Goal: Task Accomplishment & Management: Manage account settings

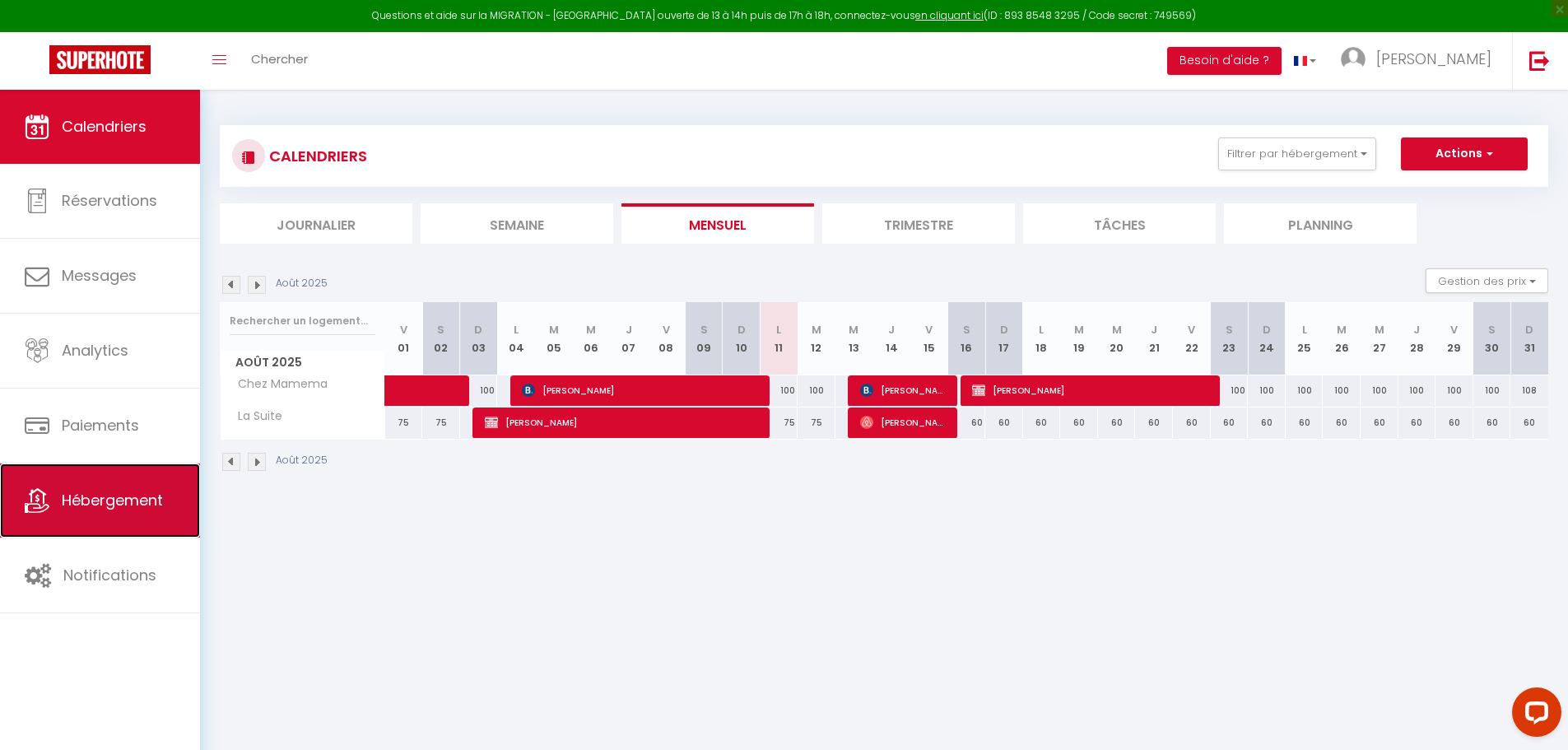
click at [116, 485] on link "Hébergement" at bounding box center [100, 500] width 200 height 74
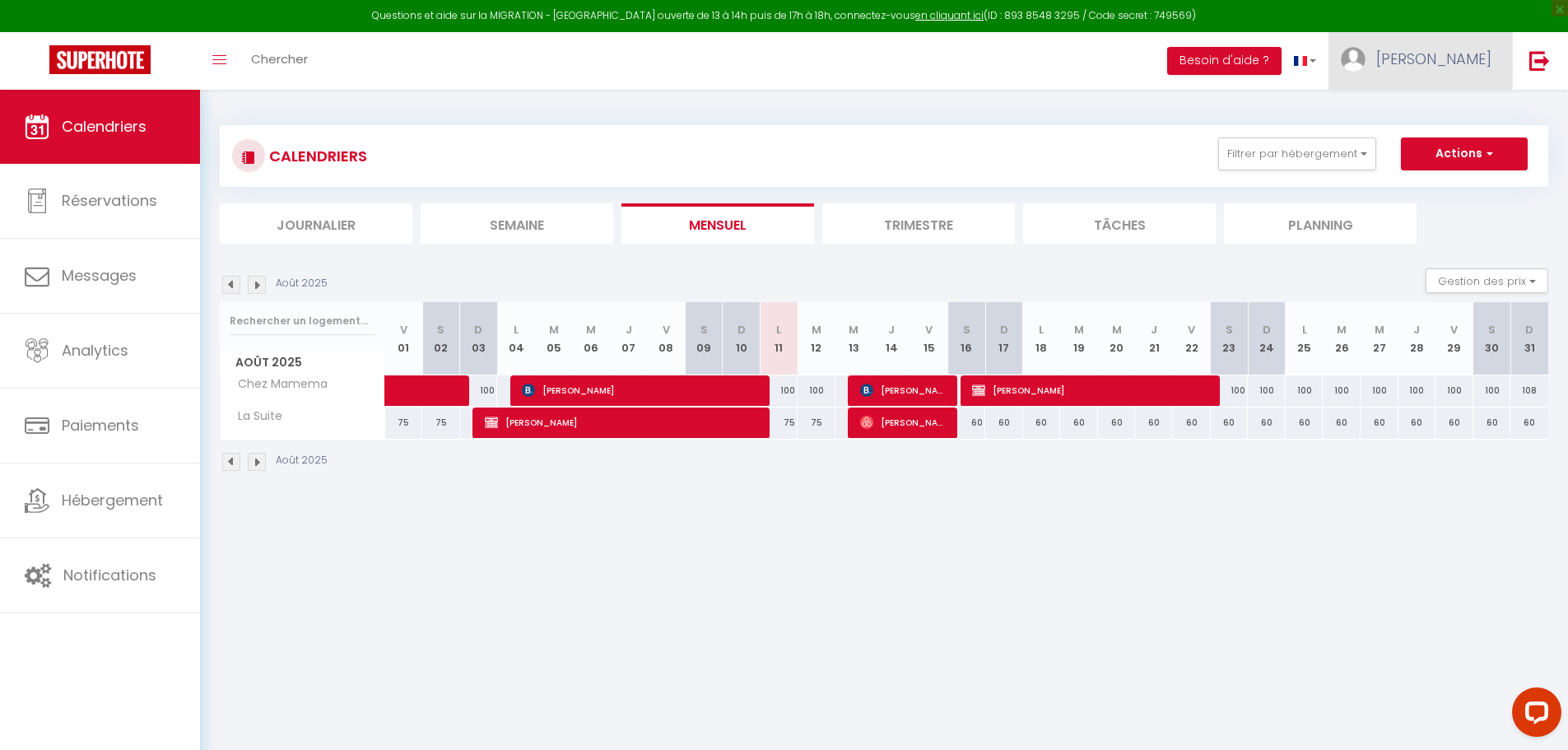
click at [1454, 68] on span "[PERSON_NAME]" at bounding box center [1434, 59] width 115 height 21
click at [1450, 107] on link "Paramètres" at bounding box center [1447, 115] width 122 height 28
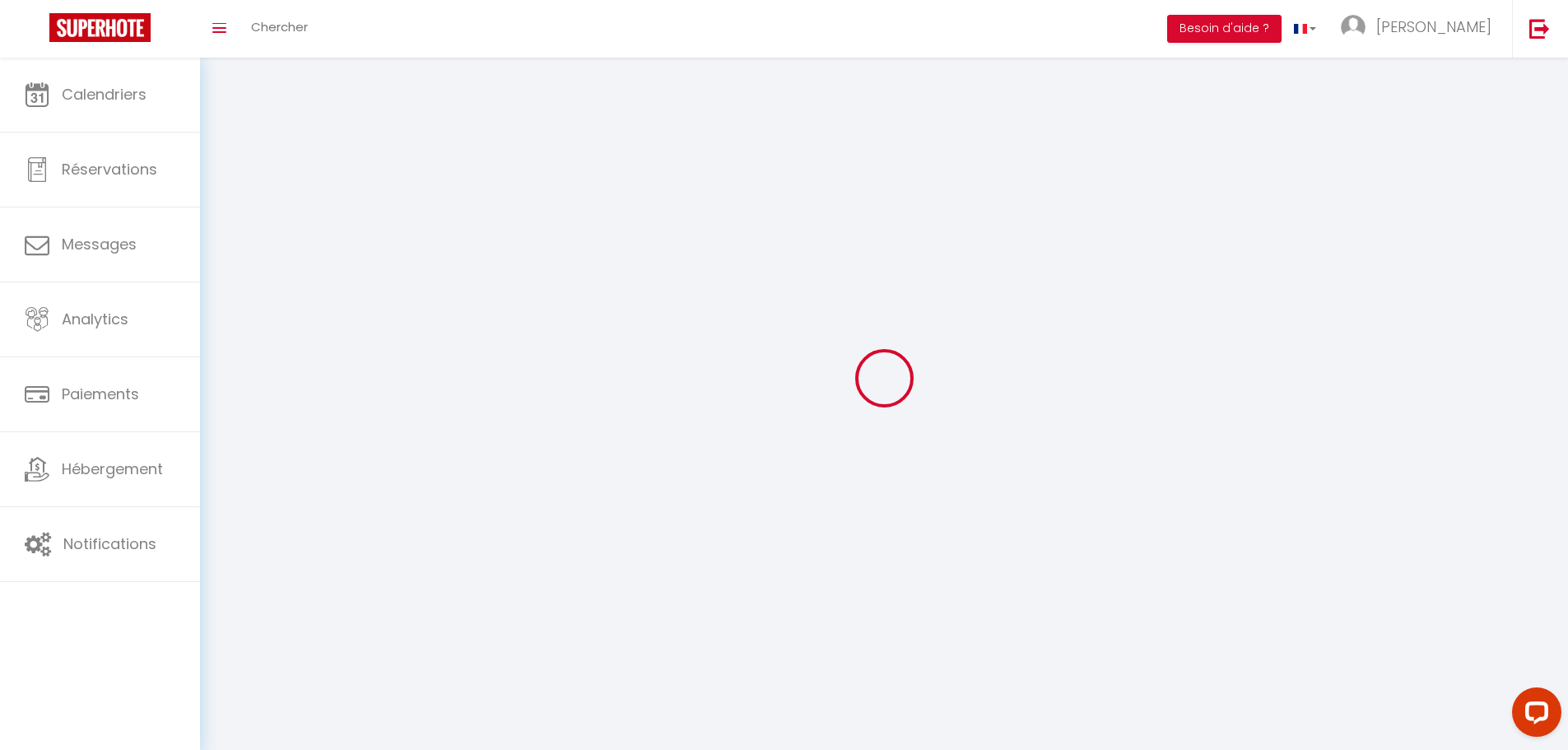
type input "[PERSON_NAME]"
type input "Dilmetz"
type input "0661505068"
type input "[STREET_ADDRESS]"
type input "67600"
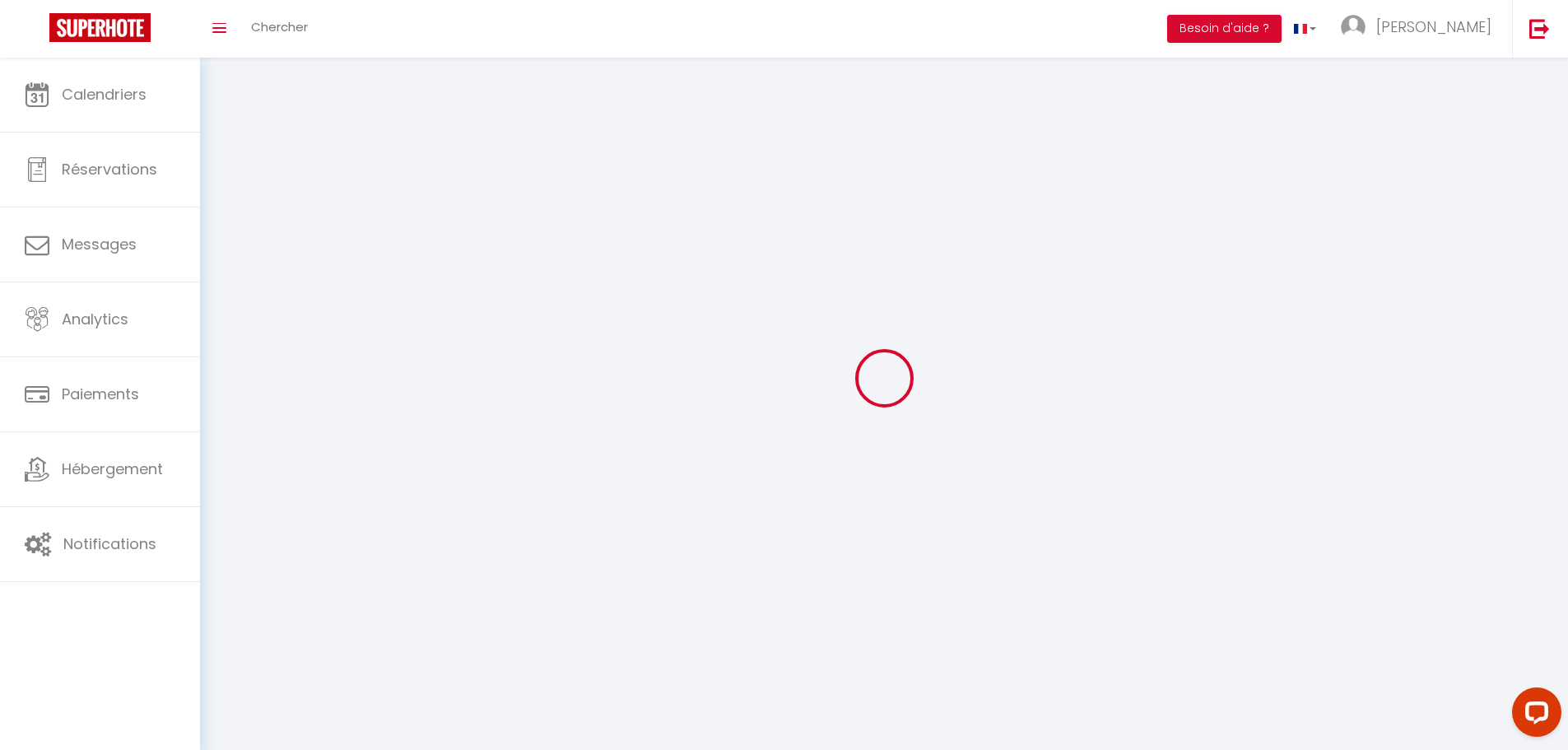
type input "Mussig"
type input "zdTWFpo3uNByMpFUZTK8fnQRq"
type input "3Gg9h59NyiV9Nga3pVvGELww7"
type input "[URL][DOMAIN_NAME]"
select select "28"
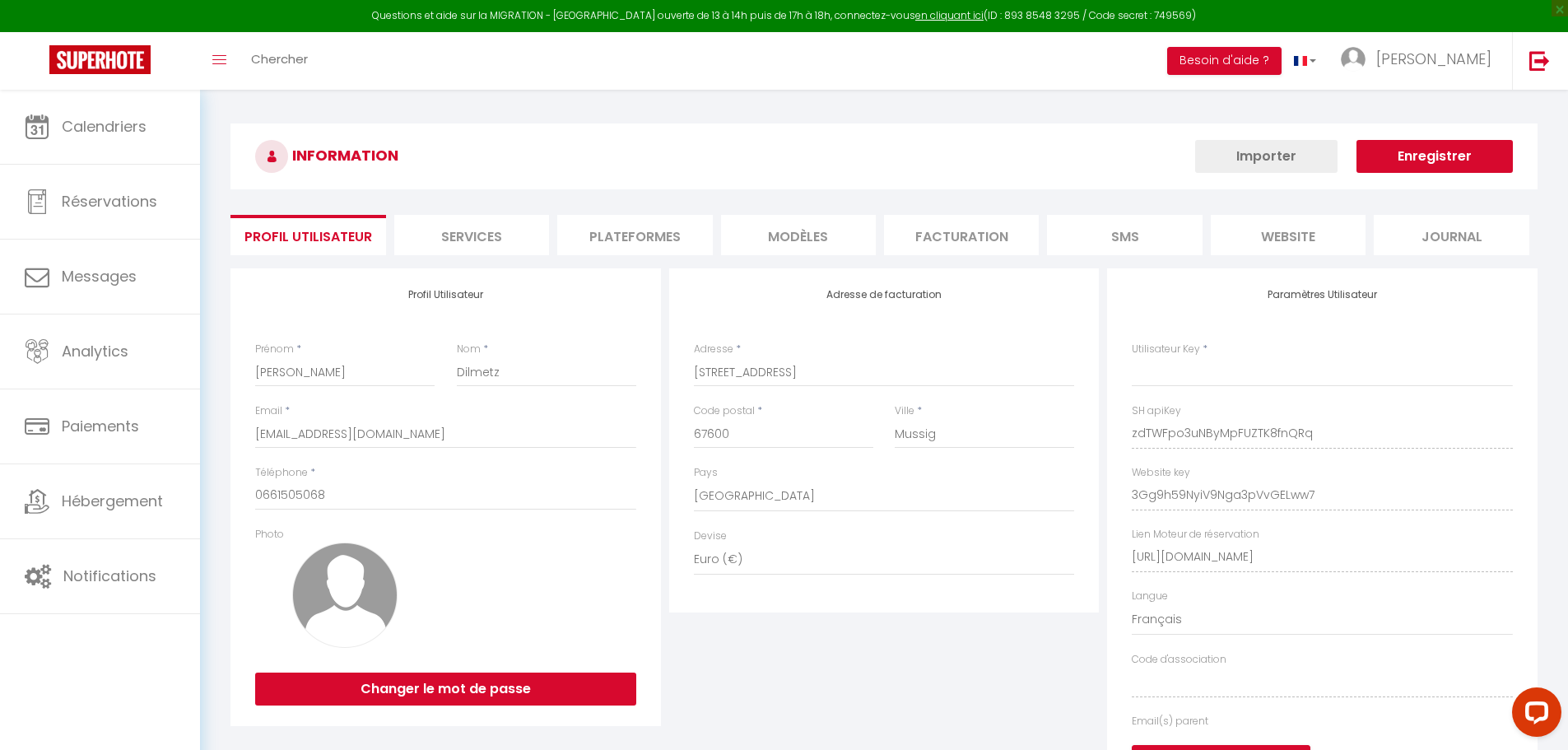
type input "zdTWFpo3uNByMpFUZTK8fnQRq"
type input "3Gg9h59NyiV9Nga3pVvGELww7"
type input "[URL][DOMAIN_NAME]"
select select "fr"
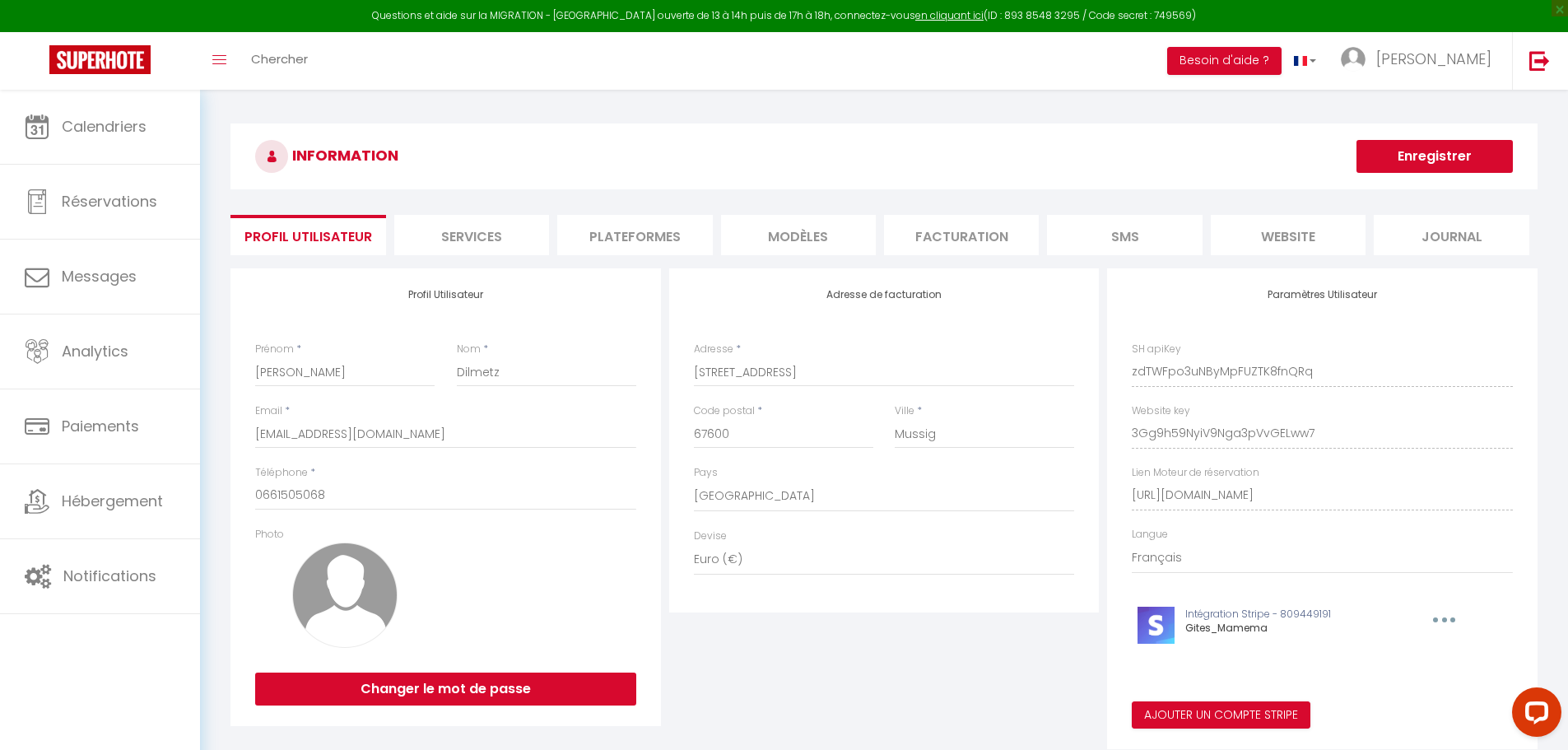
click at [647, 241] on li "Plateformes" at bounding box center [635, 234] width 155 height 40
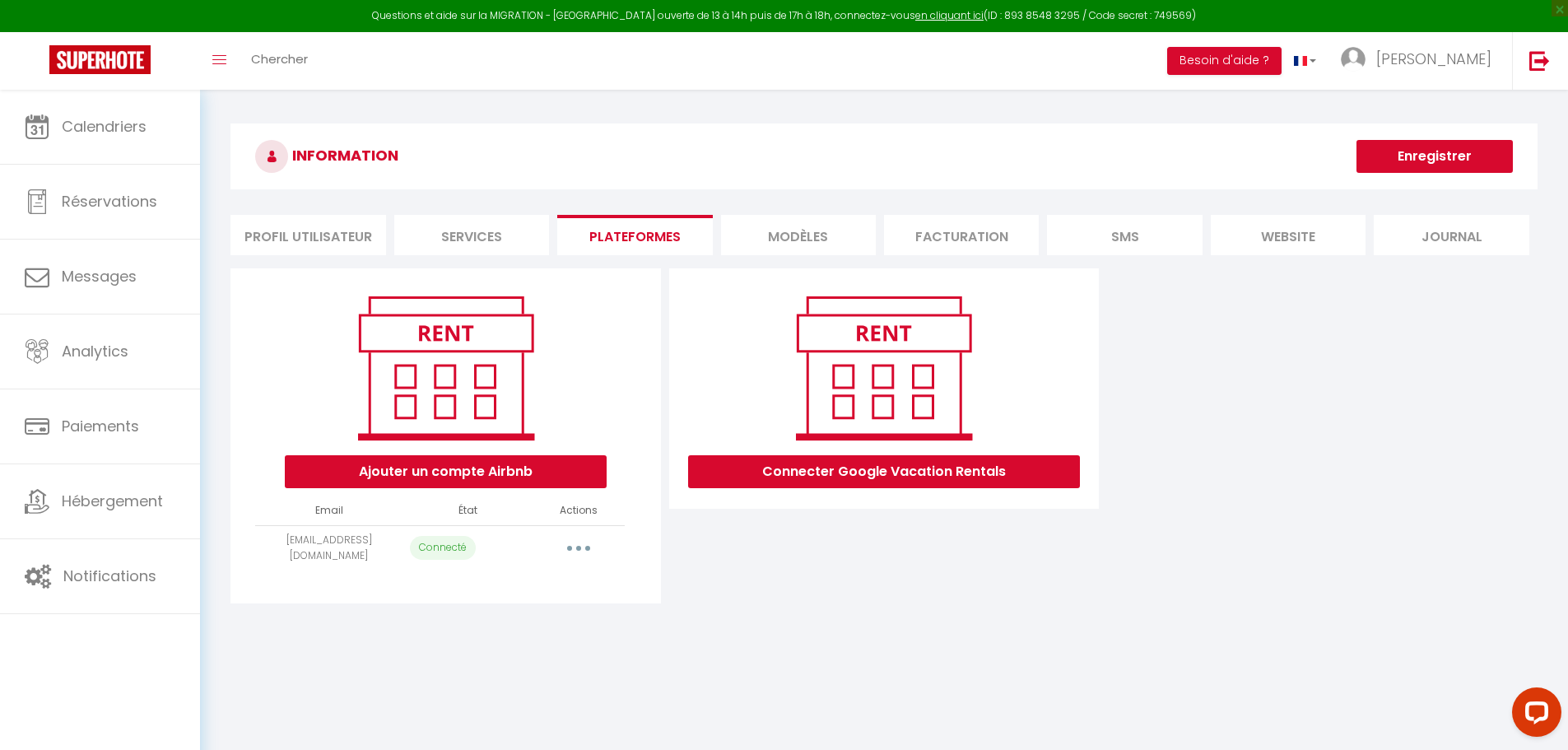
click at [569, 555] on button "button" at bounding box center [578, 548] width 46 height 26
click at [541, 584] on link "Importer les appartements" at bounding box center [506, 585] width 182 height 28
select select "54525"
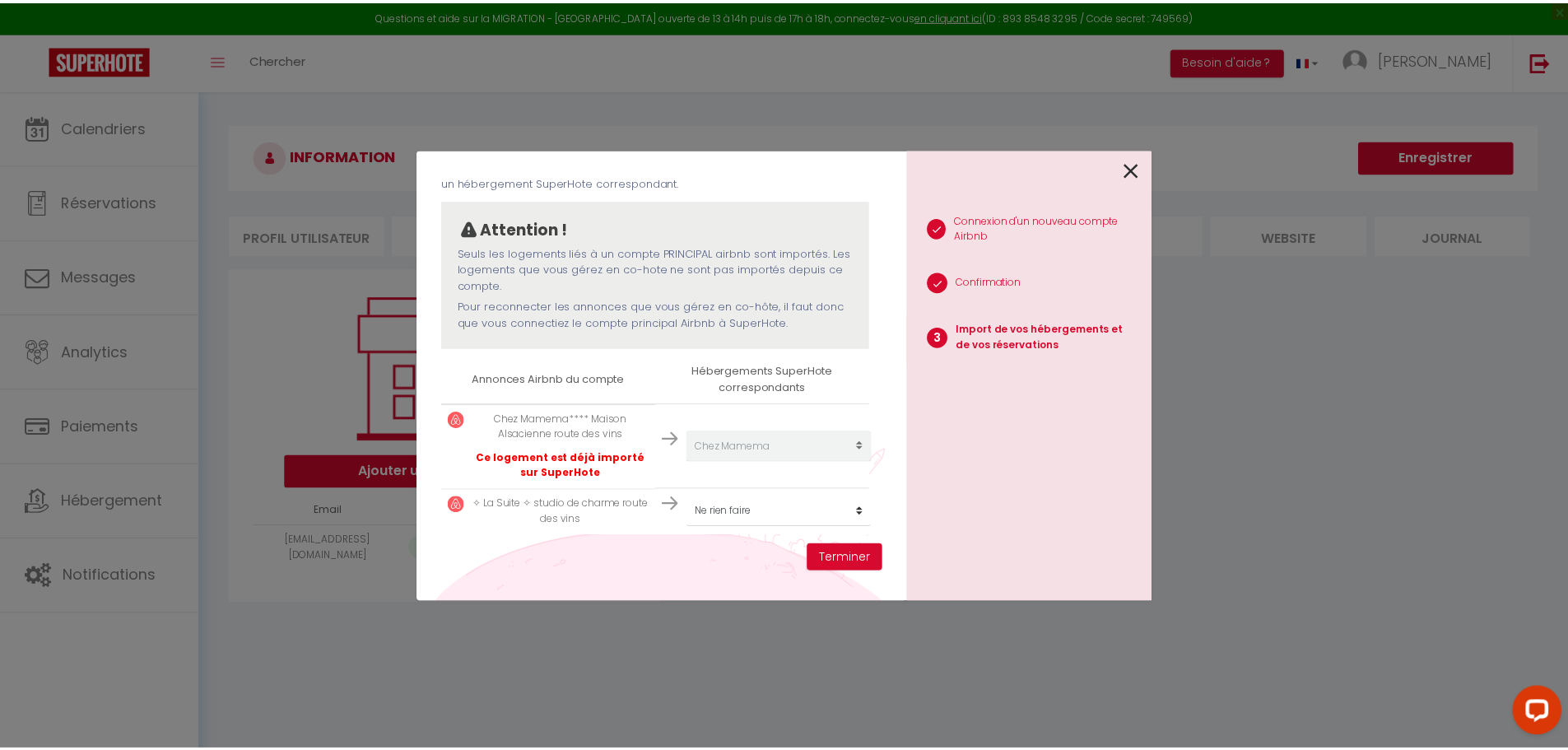
scroll to position [110, 0]
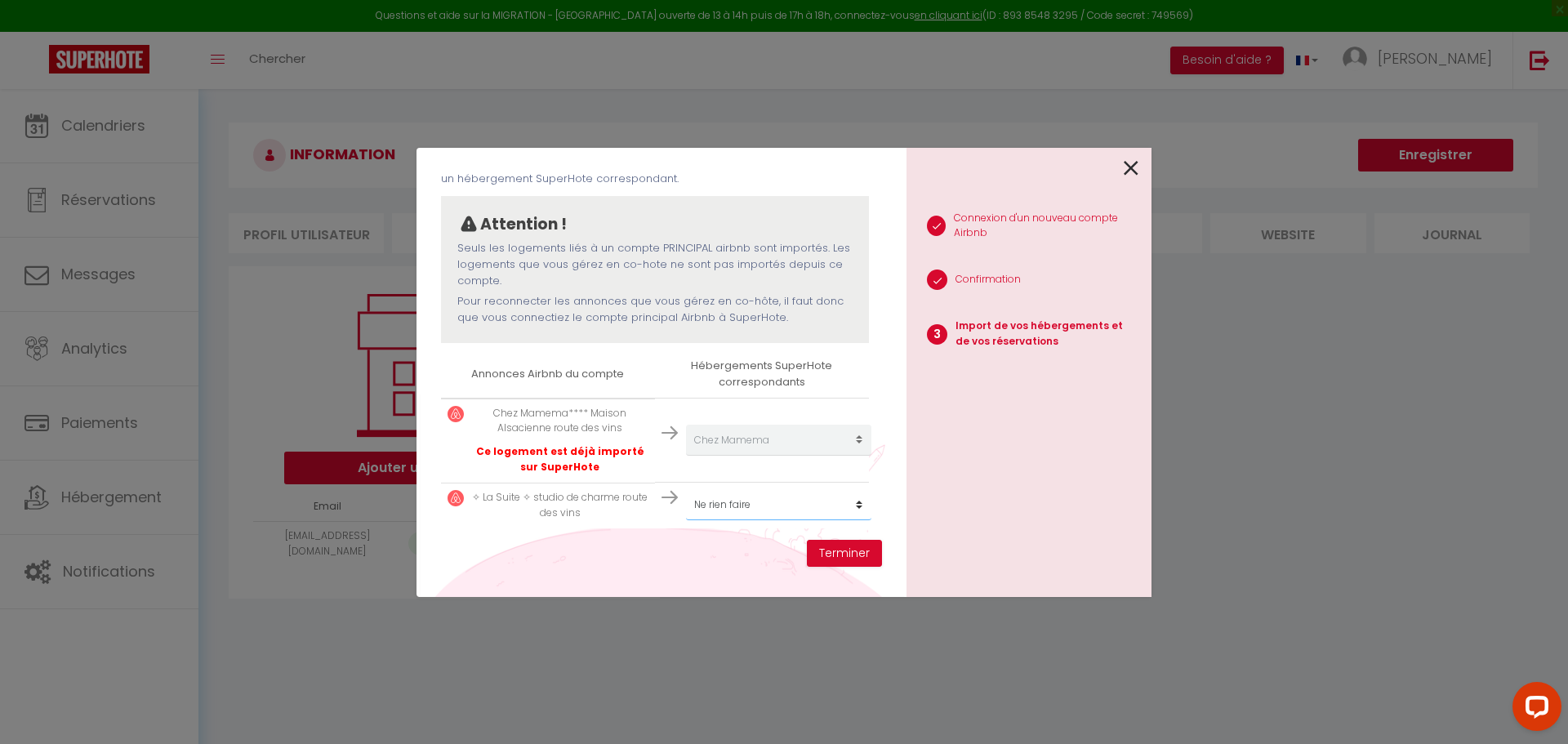
click at [710, 455] on select "Créer un nouveau hébergement Ne rien faire Chez Mamema La Suite" at bounding box center [778, 440] width 185 height 31
select select "54526"
click at [686, 455] on select "Créer un nouveau hébergement Ne rien faire Chez Mamema La Suite" at bounding box center [778, 440] width 185 height 31
click at [846, 553] on button "Terminer" at bounding box center [844, 553] width 75 height 28
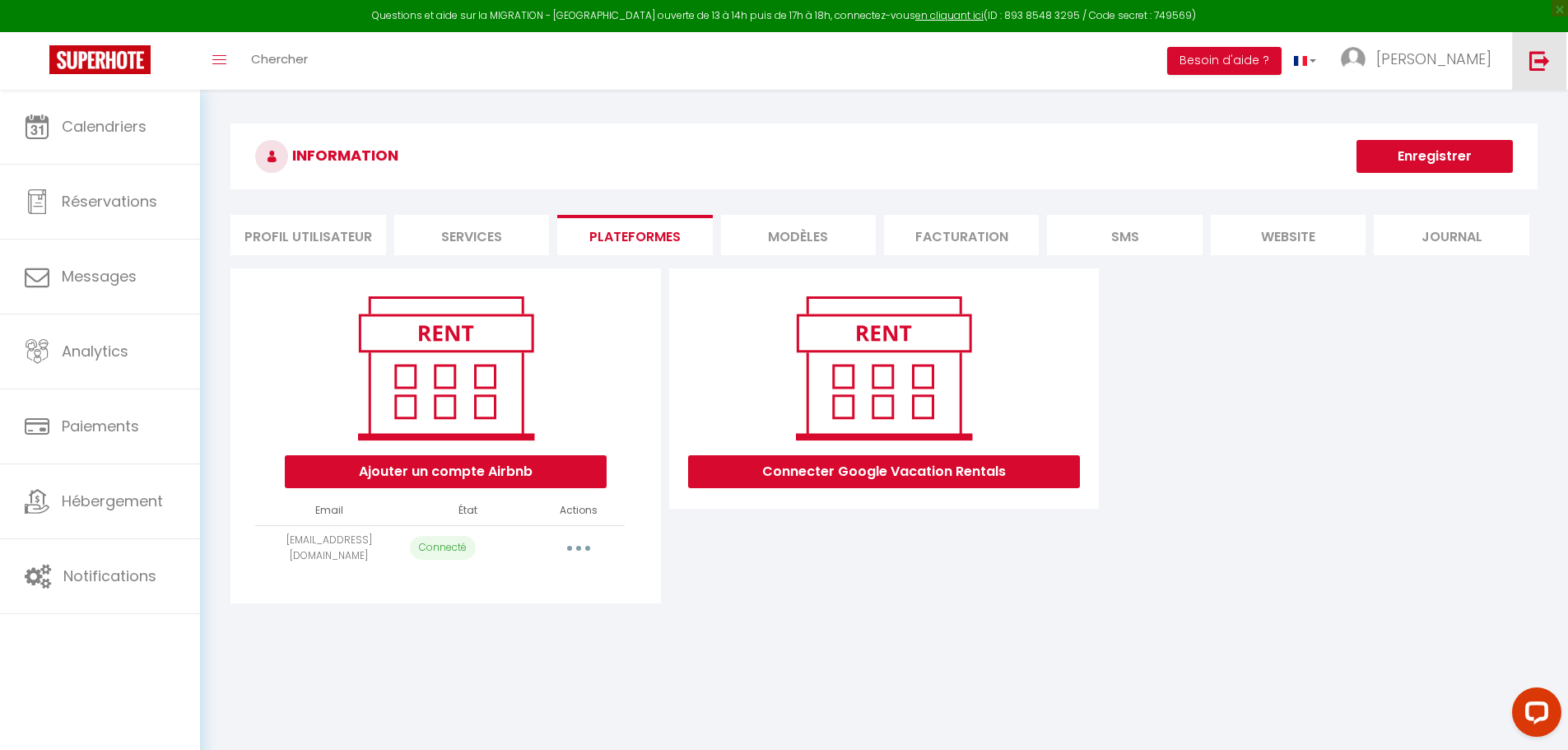
click at [1541, 65] on img at bounding box center [1540, 61] width 21 height 21
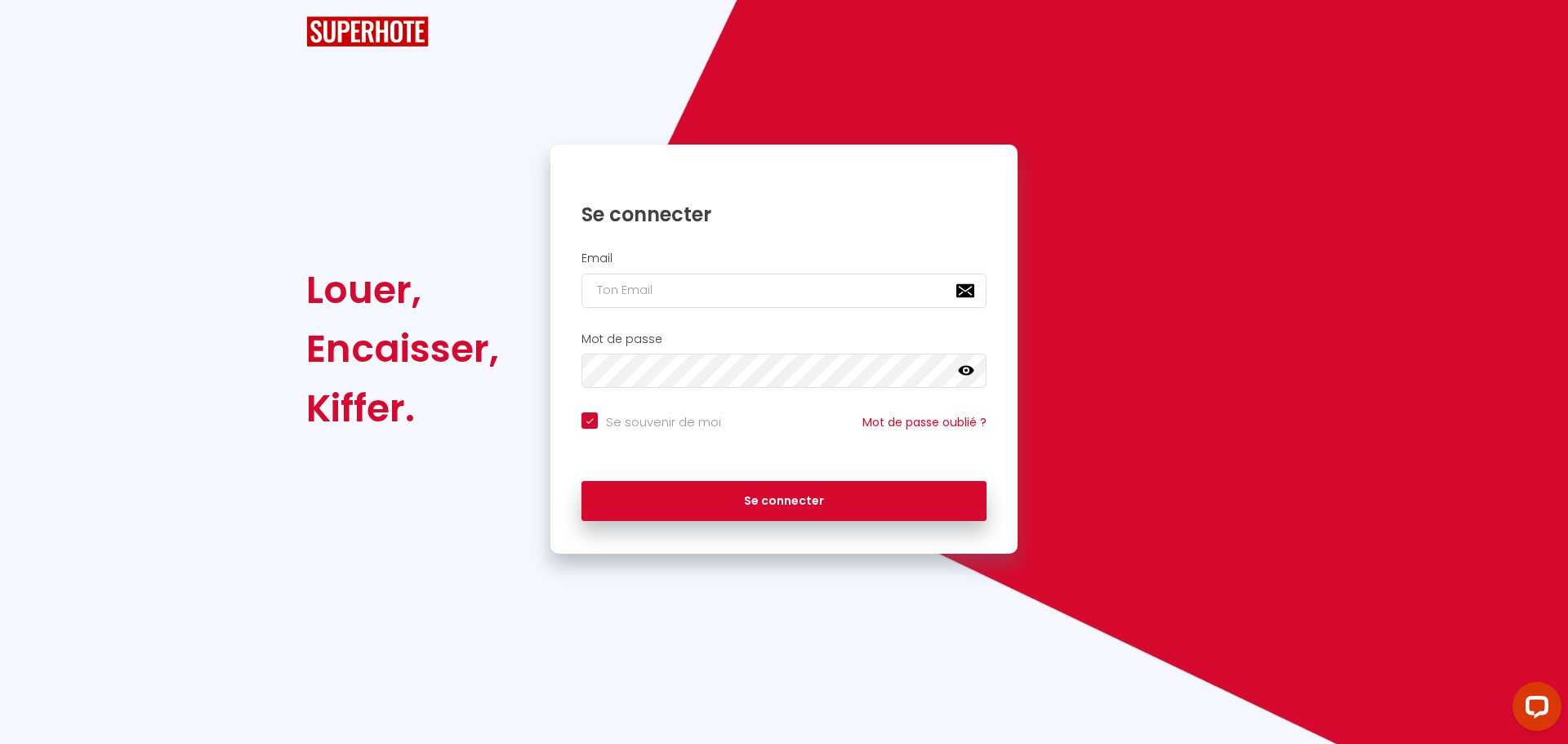
checkbox input "true"
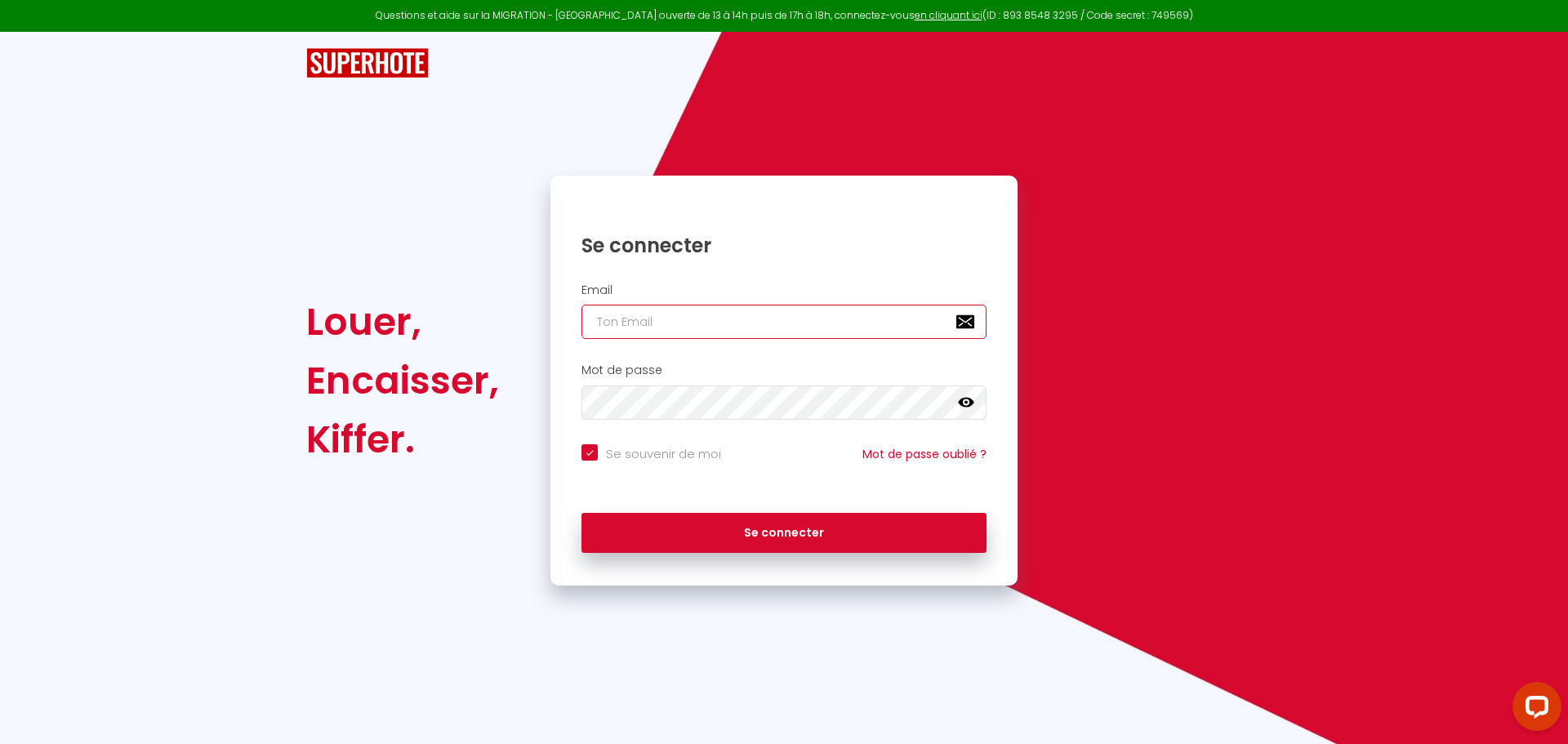
type input "[PERSON_NAME][EMAIL_ADDRESS][DOMAIN_NAME]"
checkbox input "true"
drag, startPoint x: 771, startPoint y: 335, endPoint x: 555, endPoint y: 328, distance: 216.1
click at [556, 329] on div "Email [PERSON_NAME][EMAIL_ADDRESS][DOMAIN_NAME]" at bounding box center [784, 311] width 467 height 56
paste input "[EMAIL_ADDRESS]"
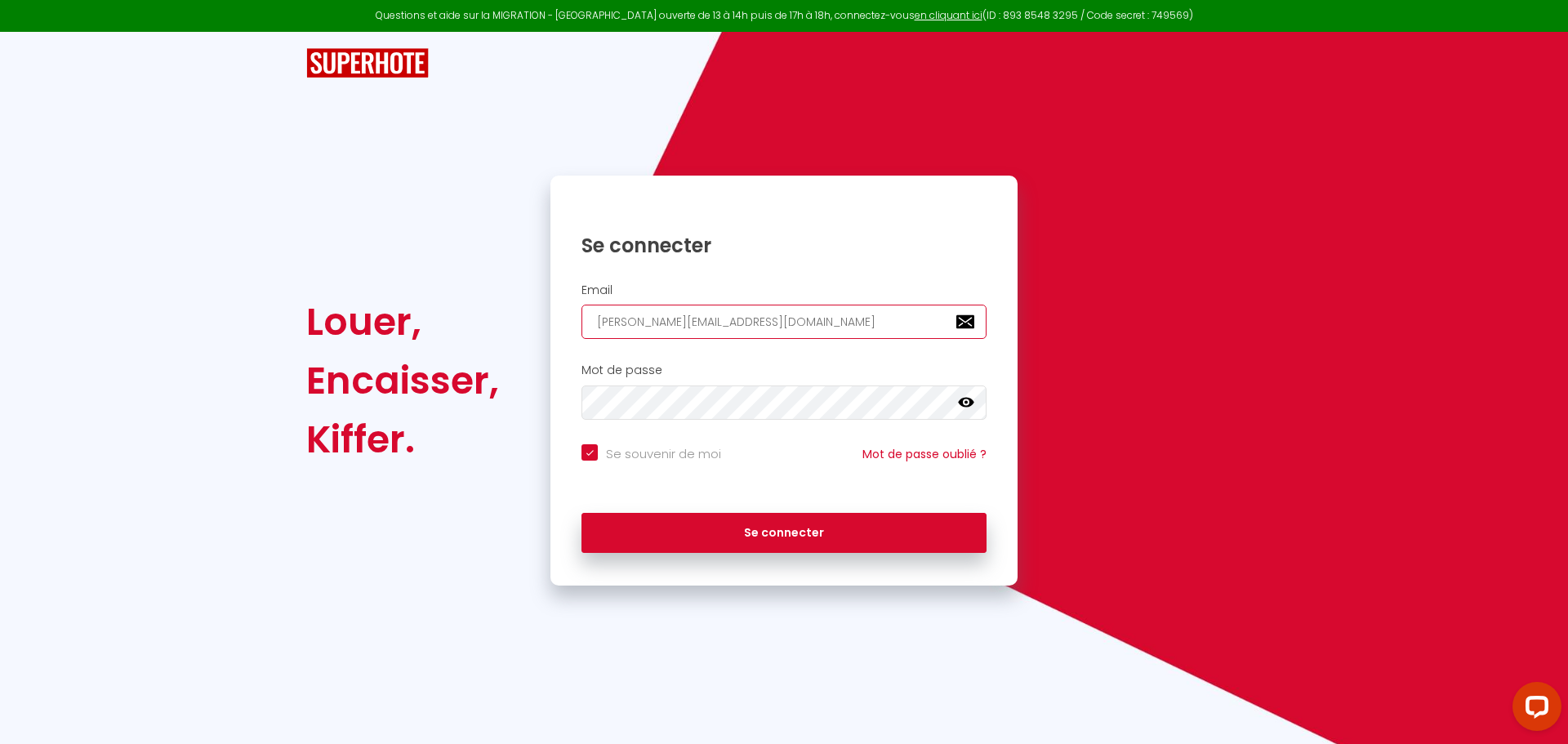
type input "[EMAIL_ADDRESS][DOMAIN_NAME]"
checkbox input "true"
type input "[EMAIL_ADDRESS][DOMAIN_NAME]"
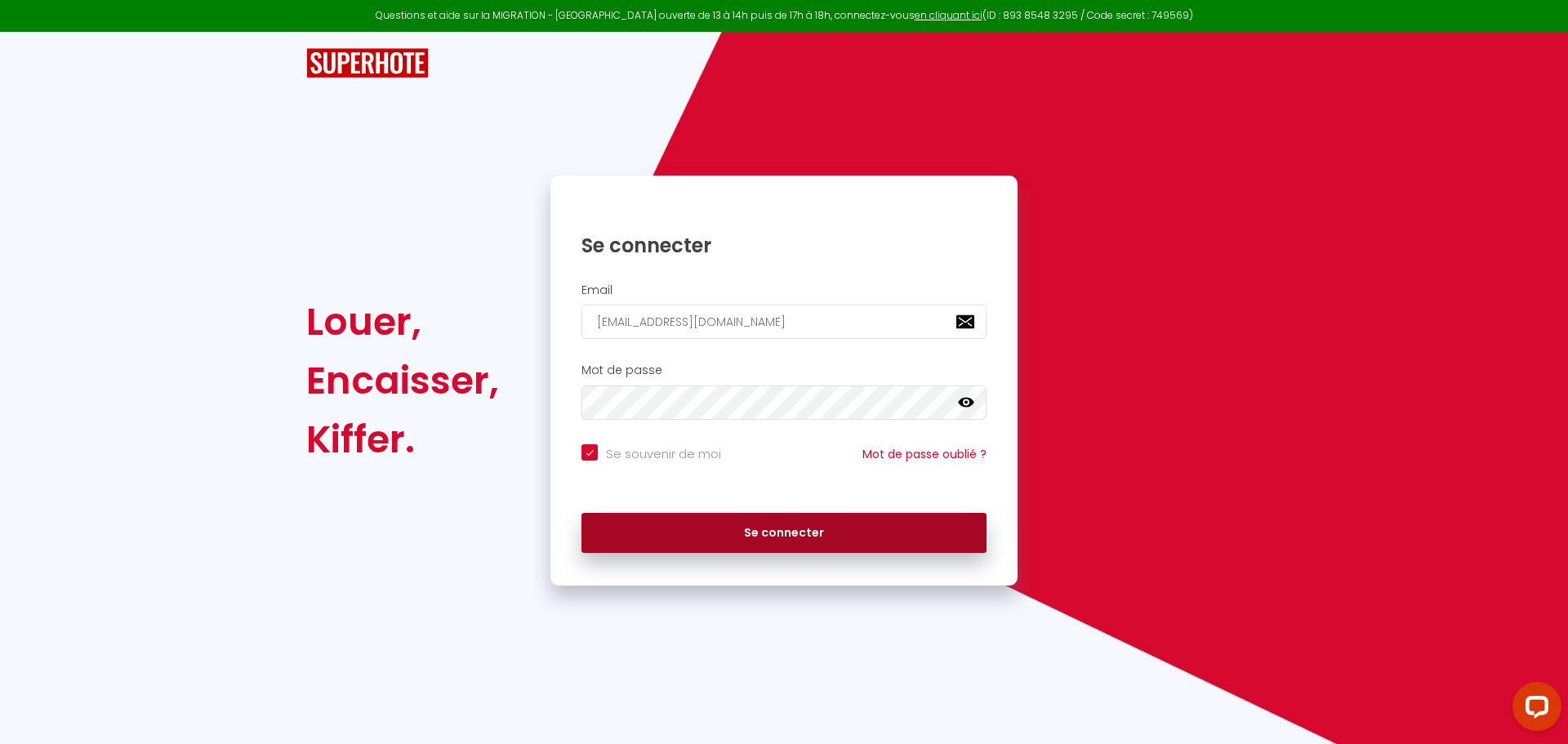
click at [727, 529] on button "Se connecter" at bounding box center [784, 533] width 405 height 41
checkbox input "true"
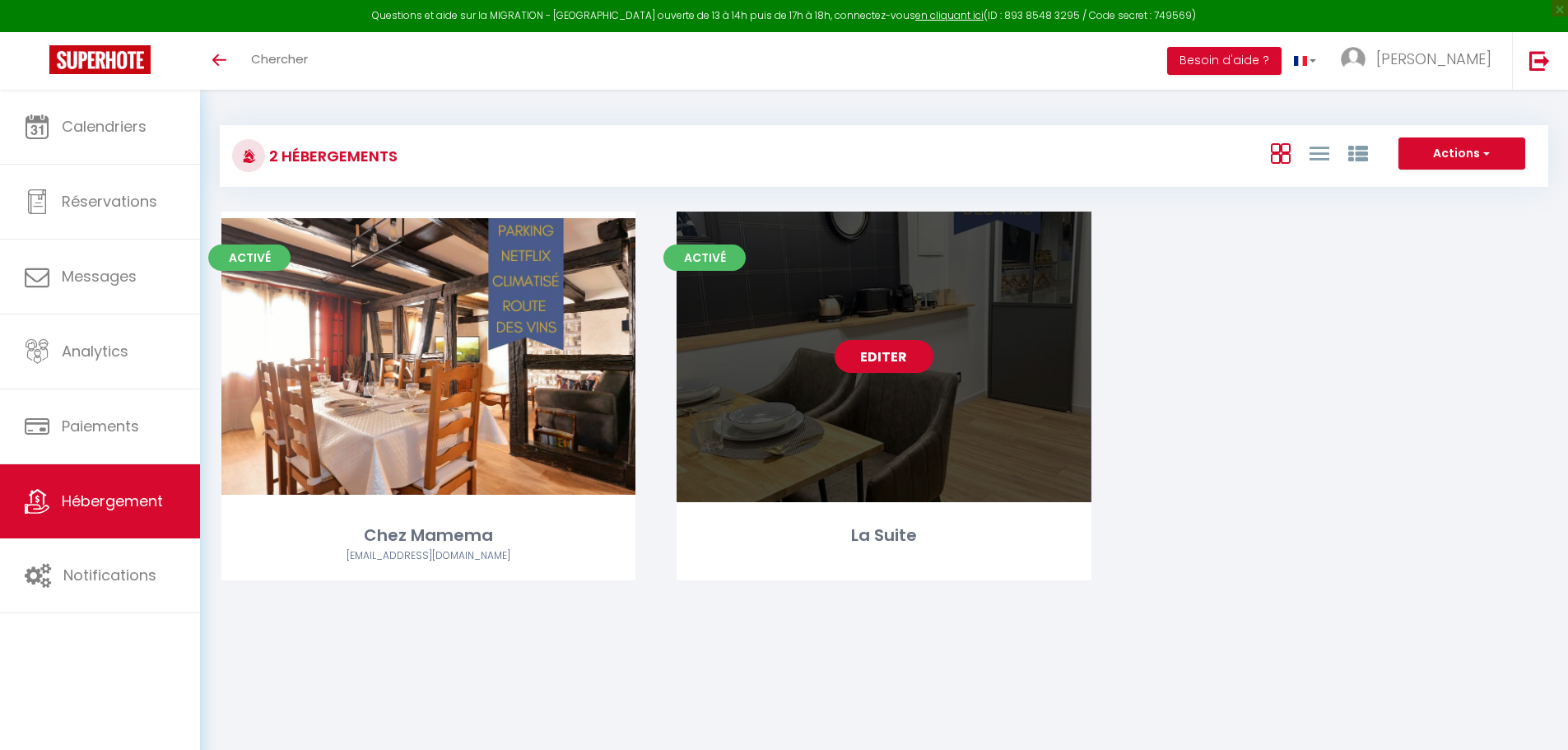
click at [852, 350] on link "Editer" at bounding box center [884, 355] width 99 height 33
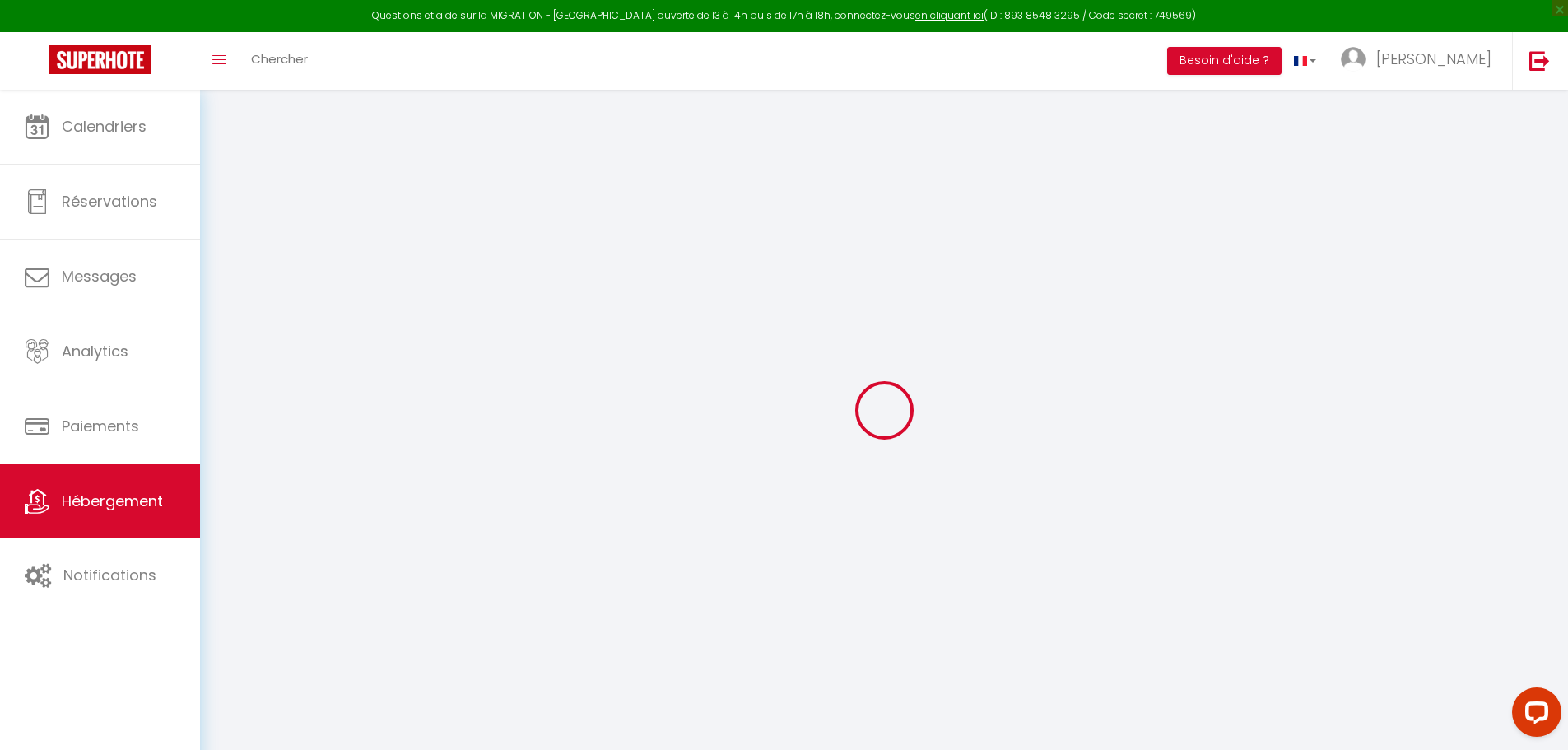
select select "17:00"
select select
select select "11:00"
select select "15"
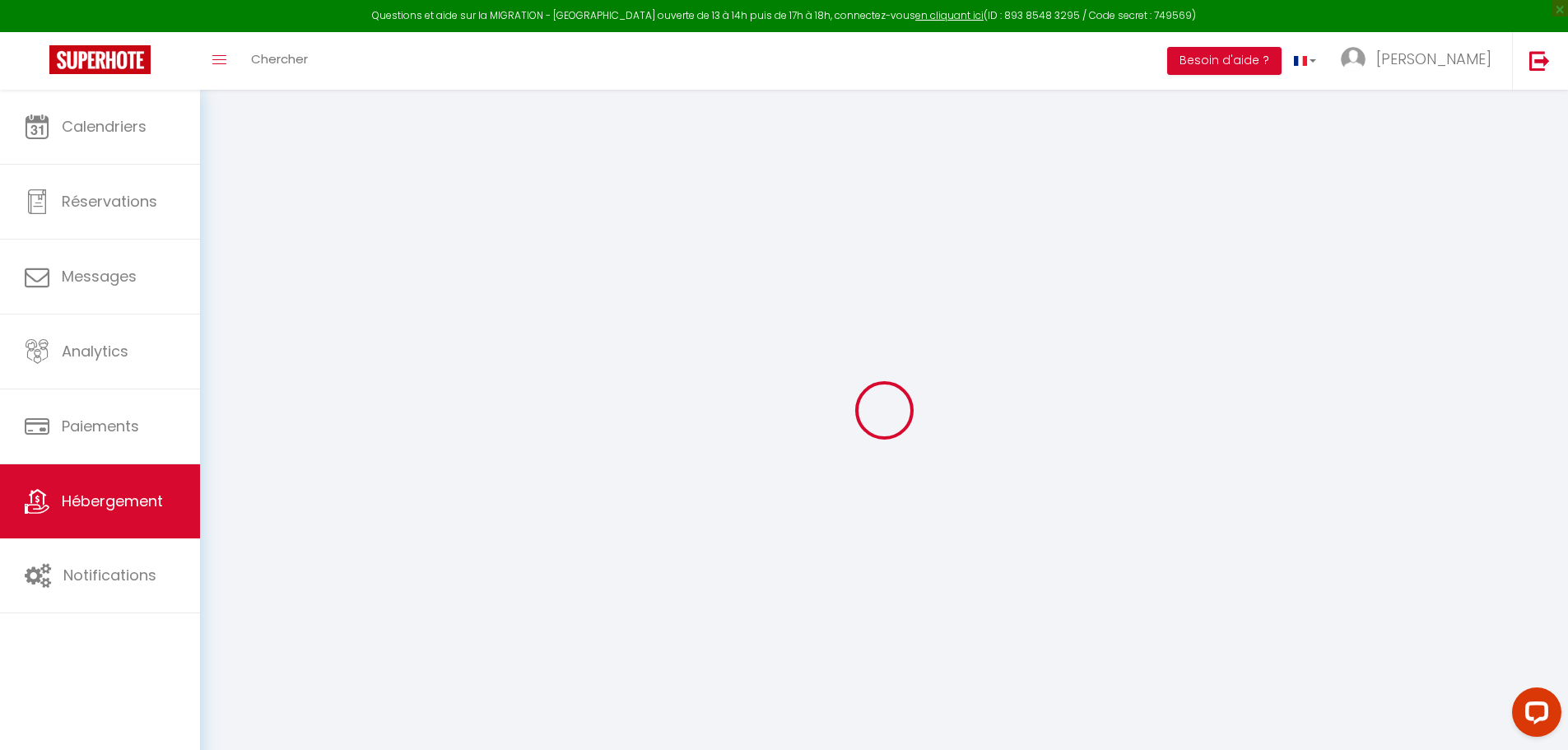
select select
checkbox input "false"
